Goal: Transaction & Acquisition: Subscribe to service/newsletter

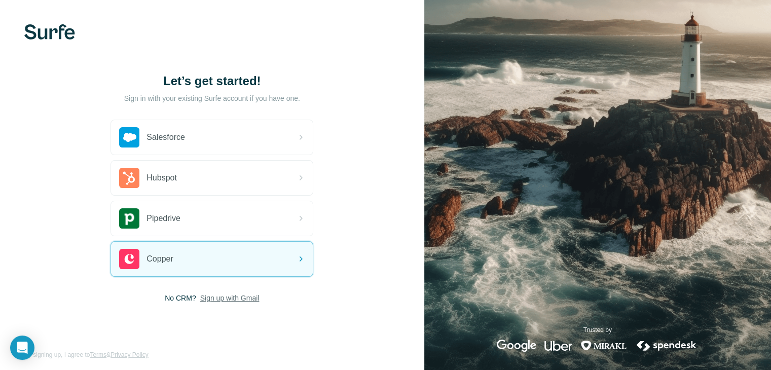
click at [244, 295] on span "Sign up with Gmail" at bounding box center [229, 298] width 59 height 10
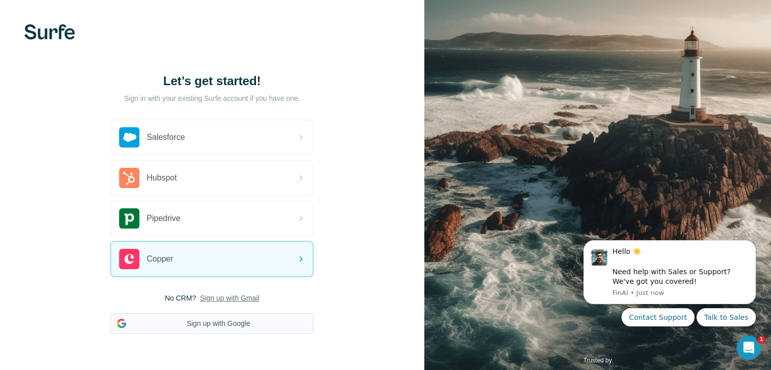
click at [246, 323] on button "Sign up with Google" at bounding box center [211, 323] width 203 height 20
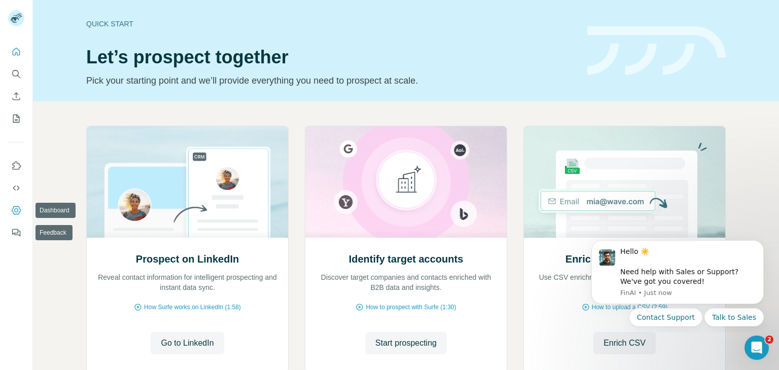
click at [21, 203] on button "Dashboard" at bounding box center [16, 210] width 16 height 18
